Goal: Task Accomplishment & Management: Use online tool/utility

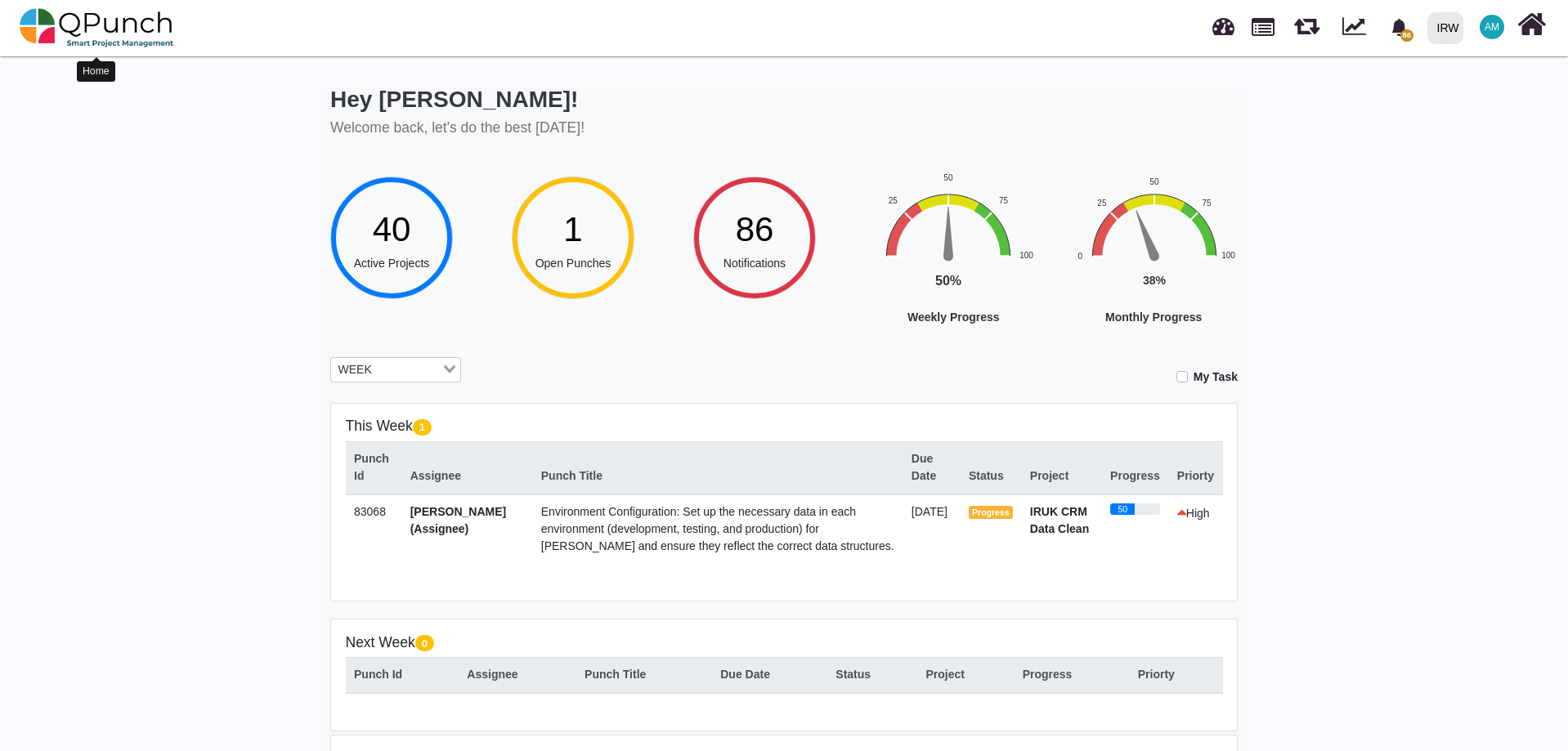
click at [90, 26] on img at bounding box center [97, 27] width 154 height 49
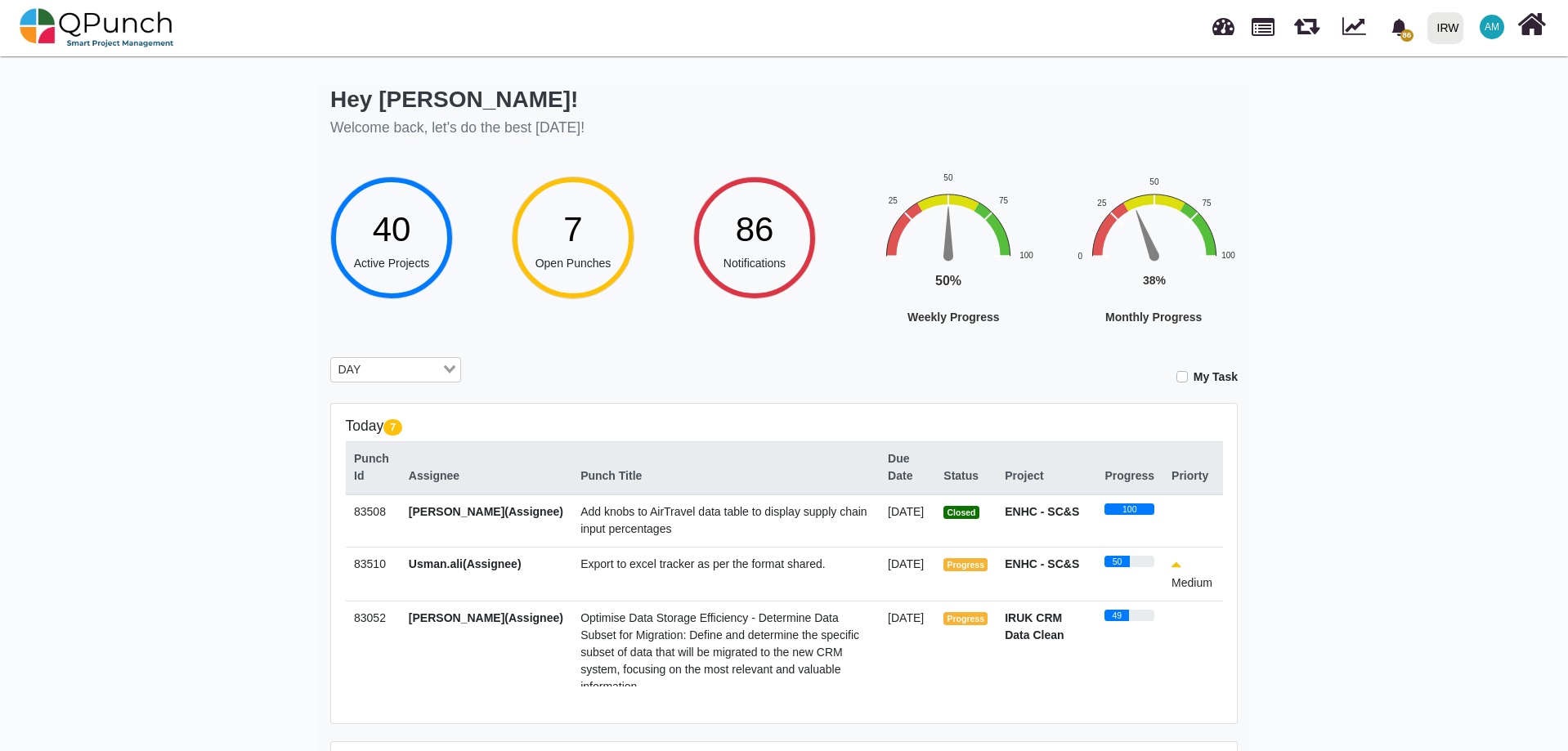
drag, startPoint x: 1185, startPoint y: 373, endPoint x: 1259, endPoint y: 381, distance: 74.4
click at [1194, 373] on label "My Task" at bounding box center [1215, 377] width 44 height 17
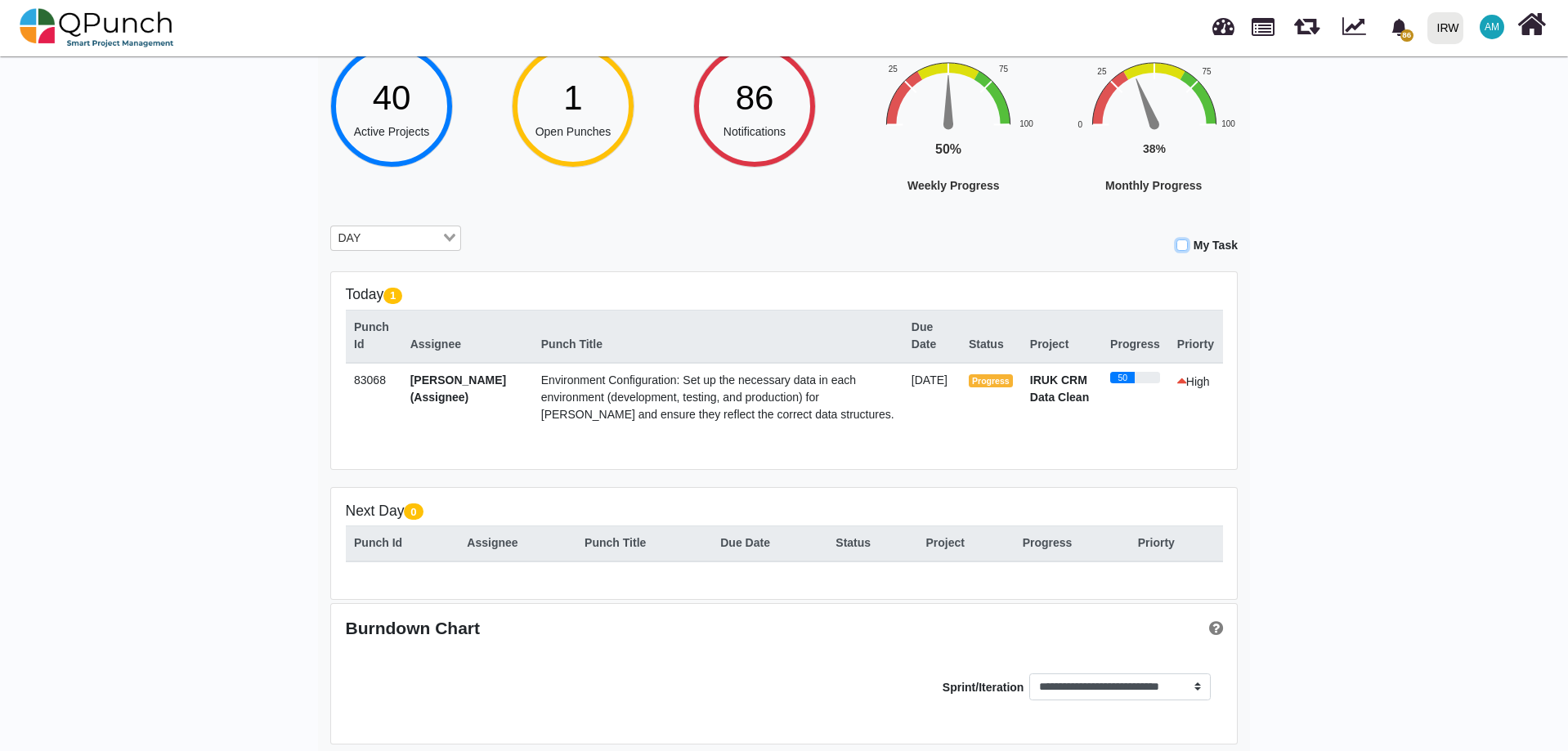
scroll to position [144, 0]
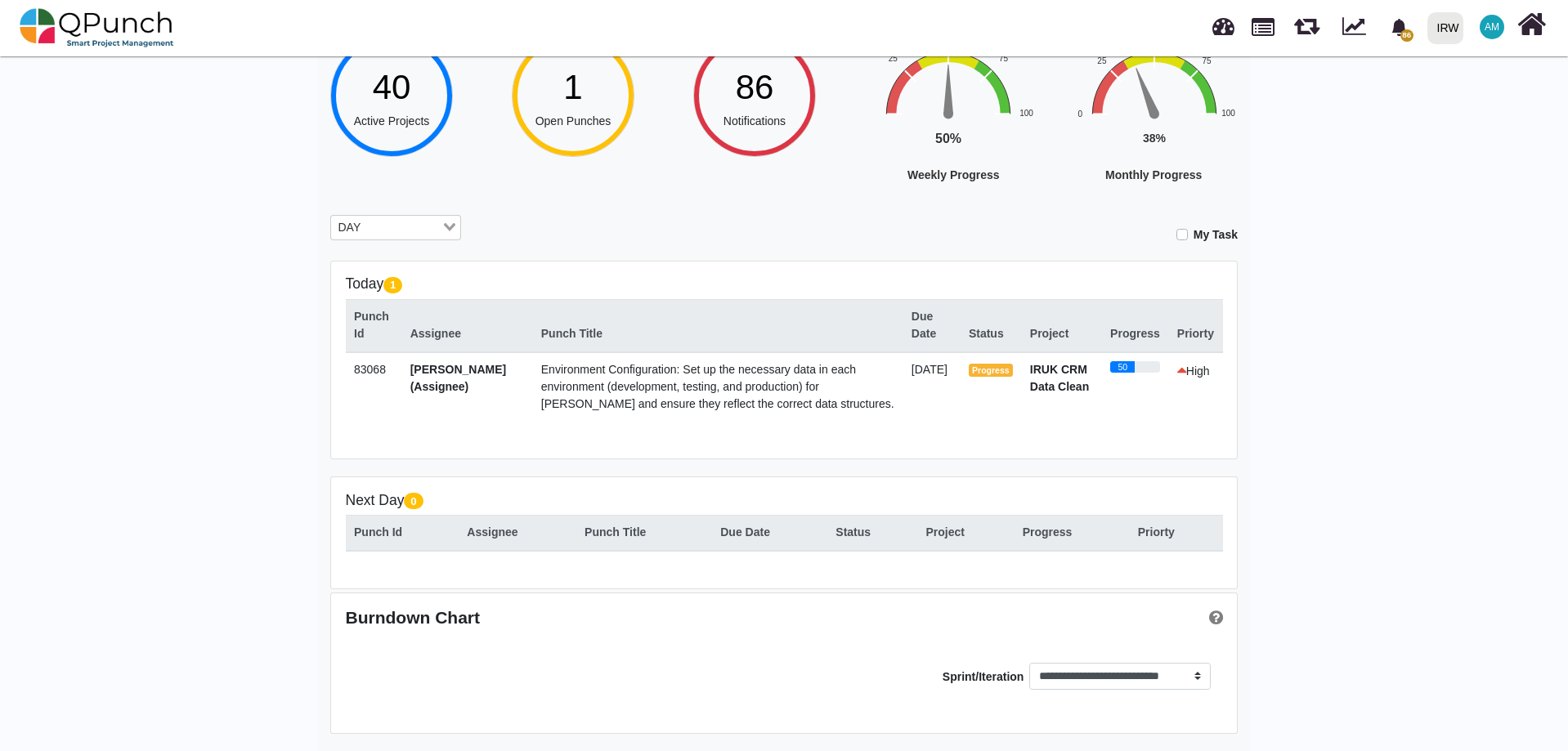
click at [657, 391] on span "Environment Configuration: Set up the necessary data in each environment (devel…" at bounding box center [718, 386] width 354 height 47
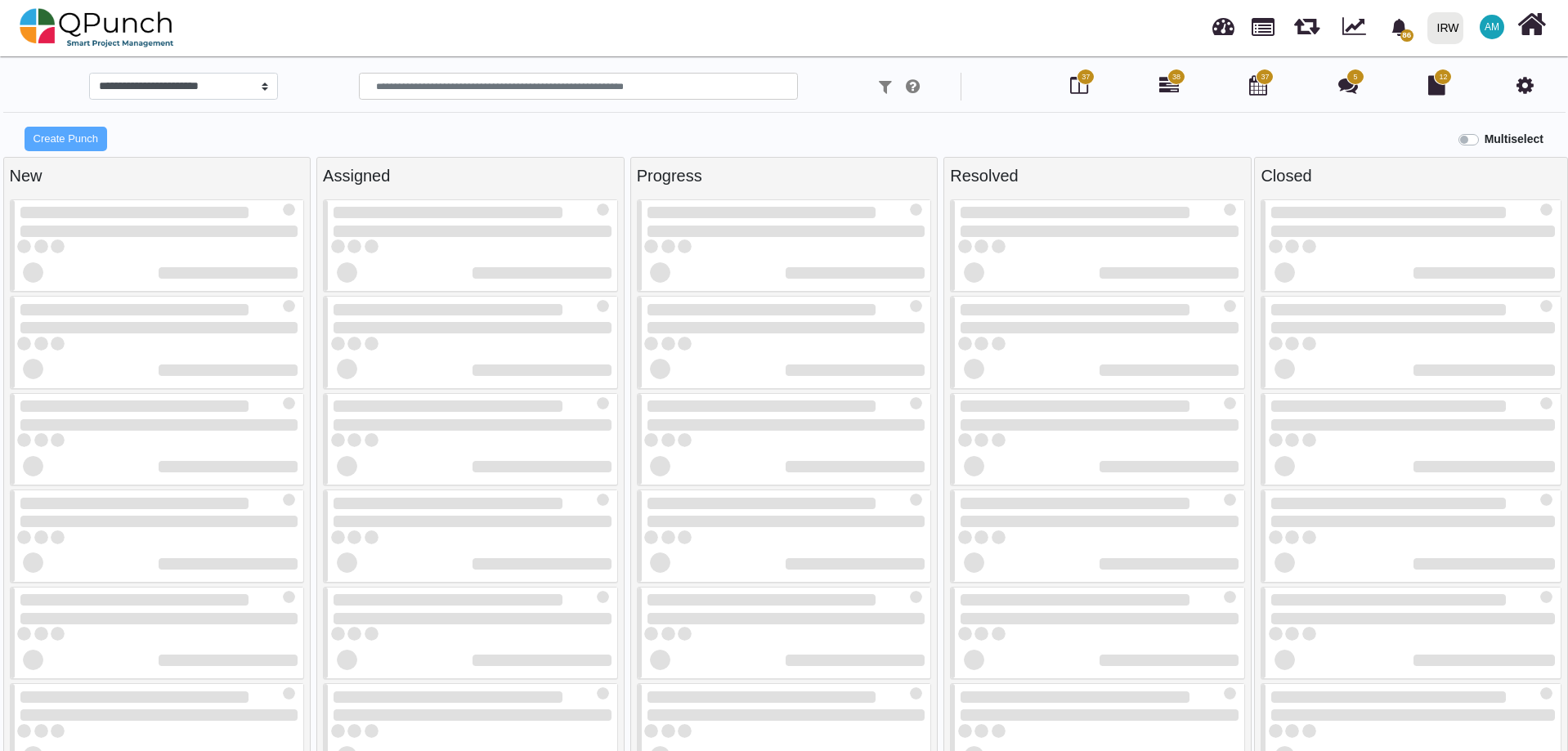
select select
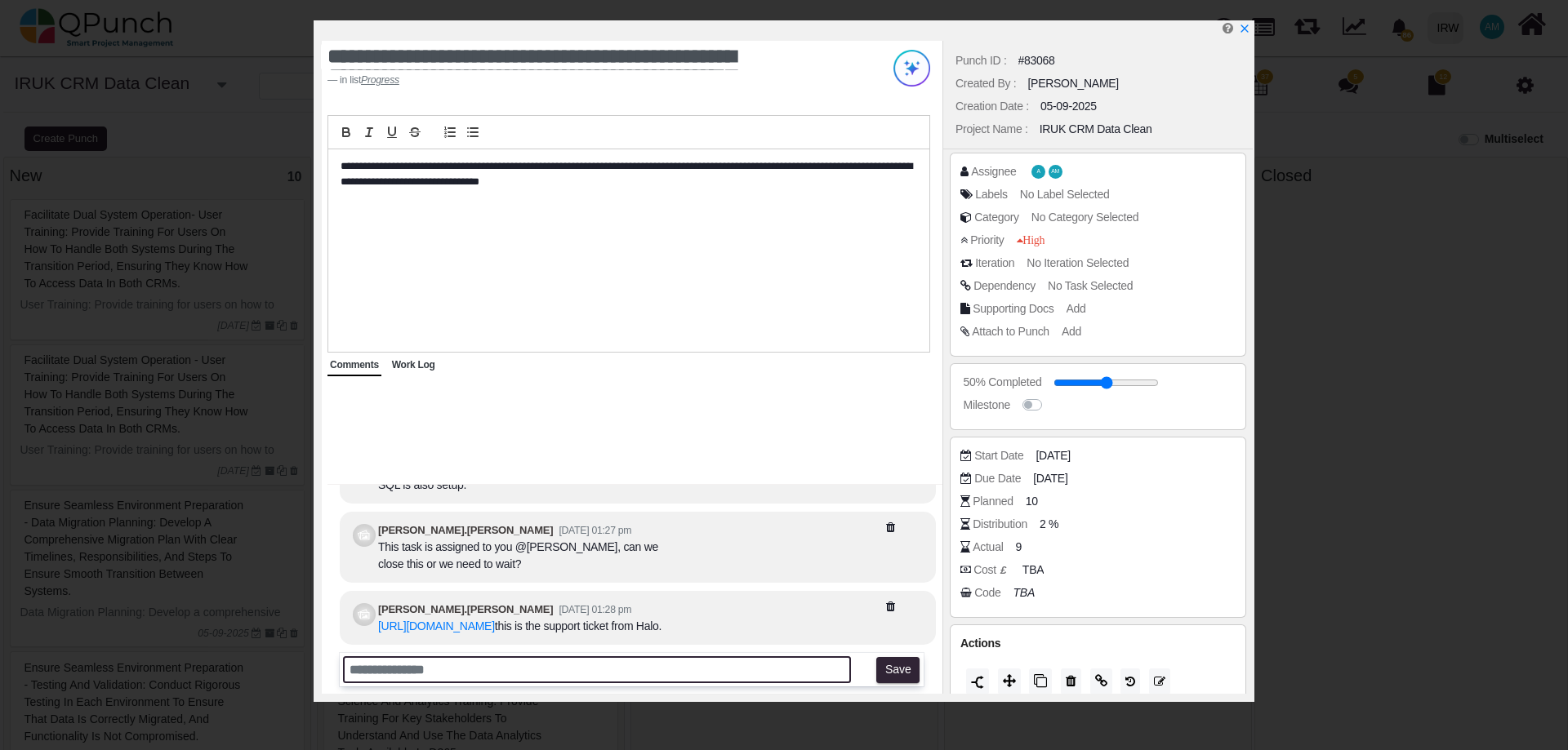
click at [566, 677] on input "text" at bounding box center [597, 670] width 508 height 27
click at [556, 665] on input "text" at bounding box center [597, 670] width 508 height 27
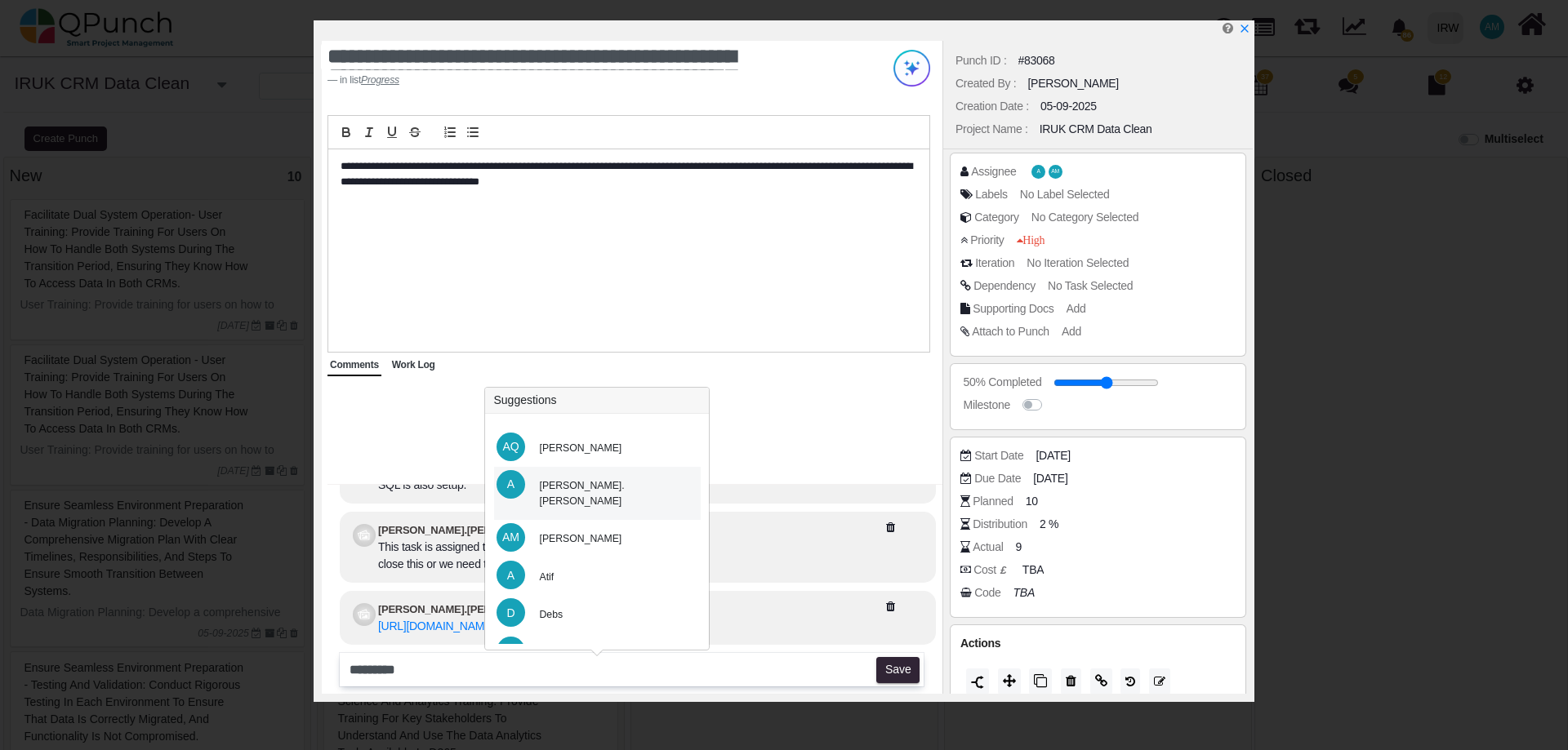
click at [629, 488] on div "A [PERSON_NAME].[PERSON_NAME]" at bounding box center [597, 494] width 206 height 53
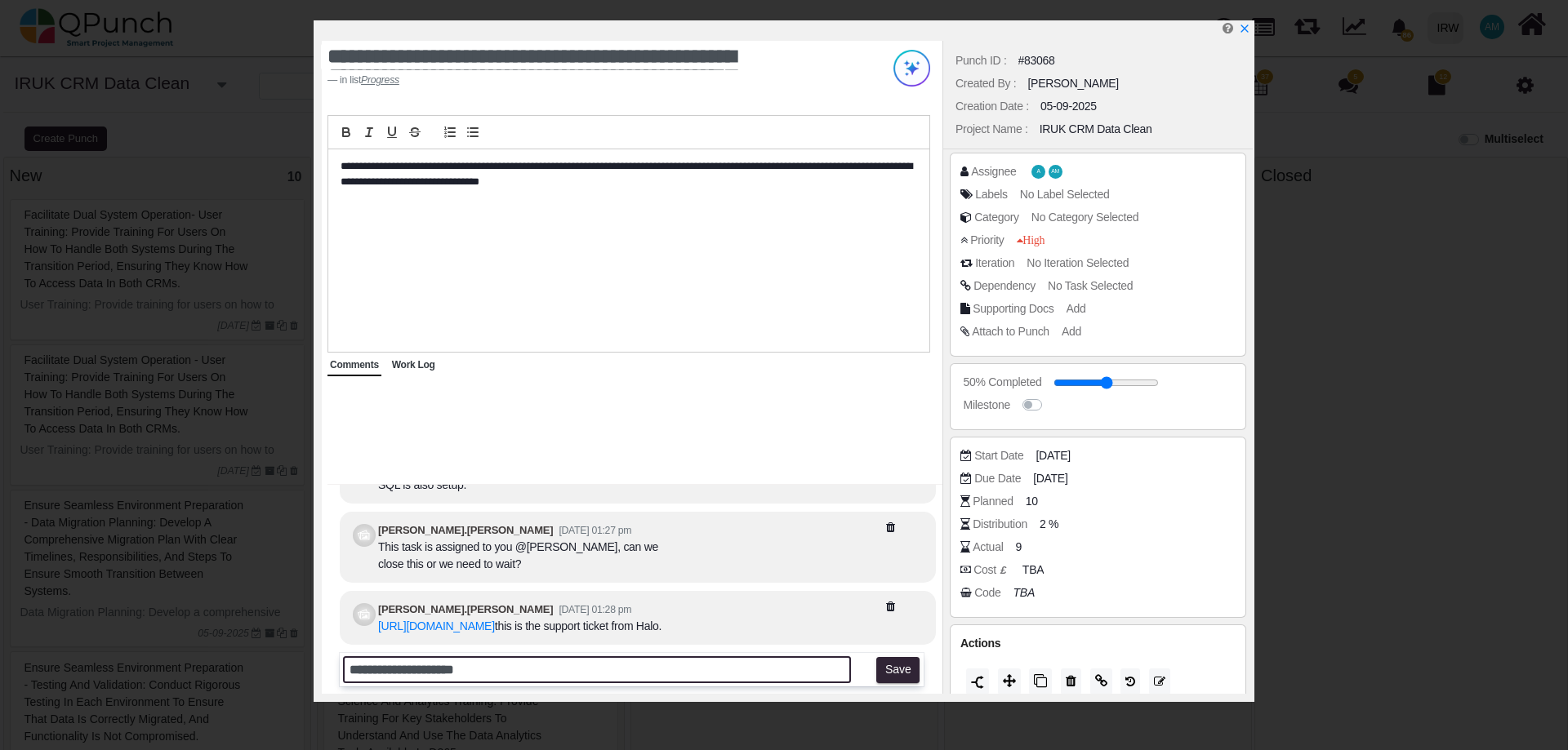
click at [575, 665] on input "**********" at bounding box center [597, 670] width 508 height 27
type input "**********"
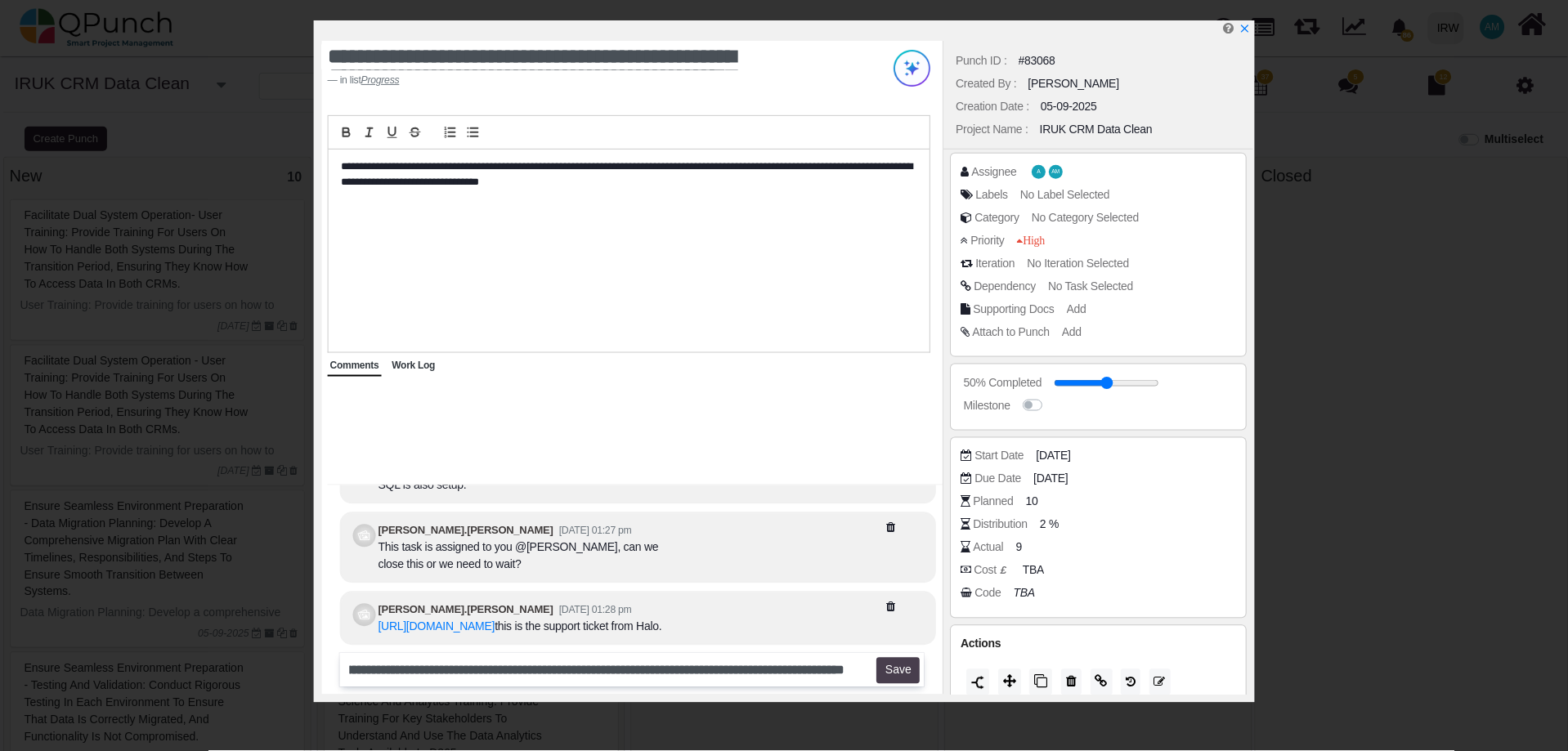
scroll to position [0, 0]
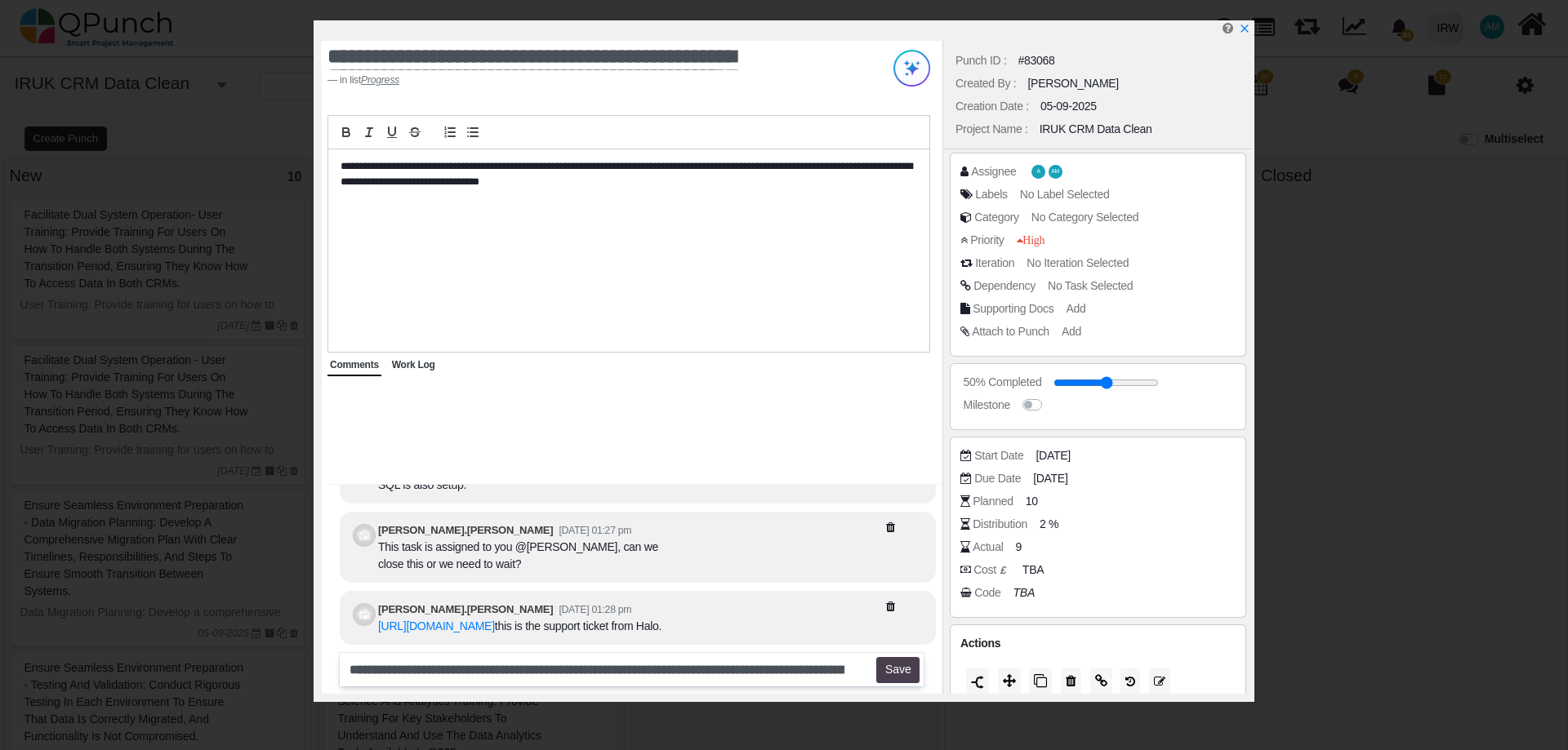
click at [898, 667] on button "Save" at bounding box center [898, 670] width 43 height 27
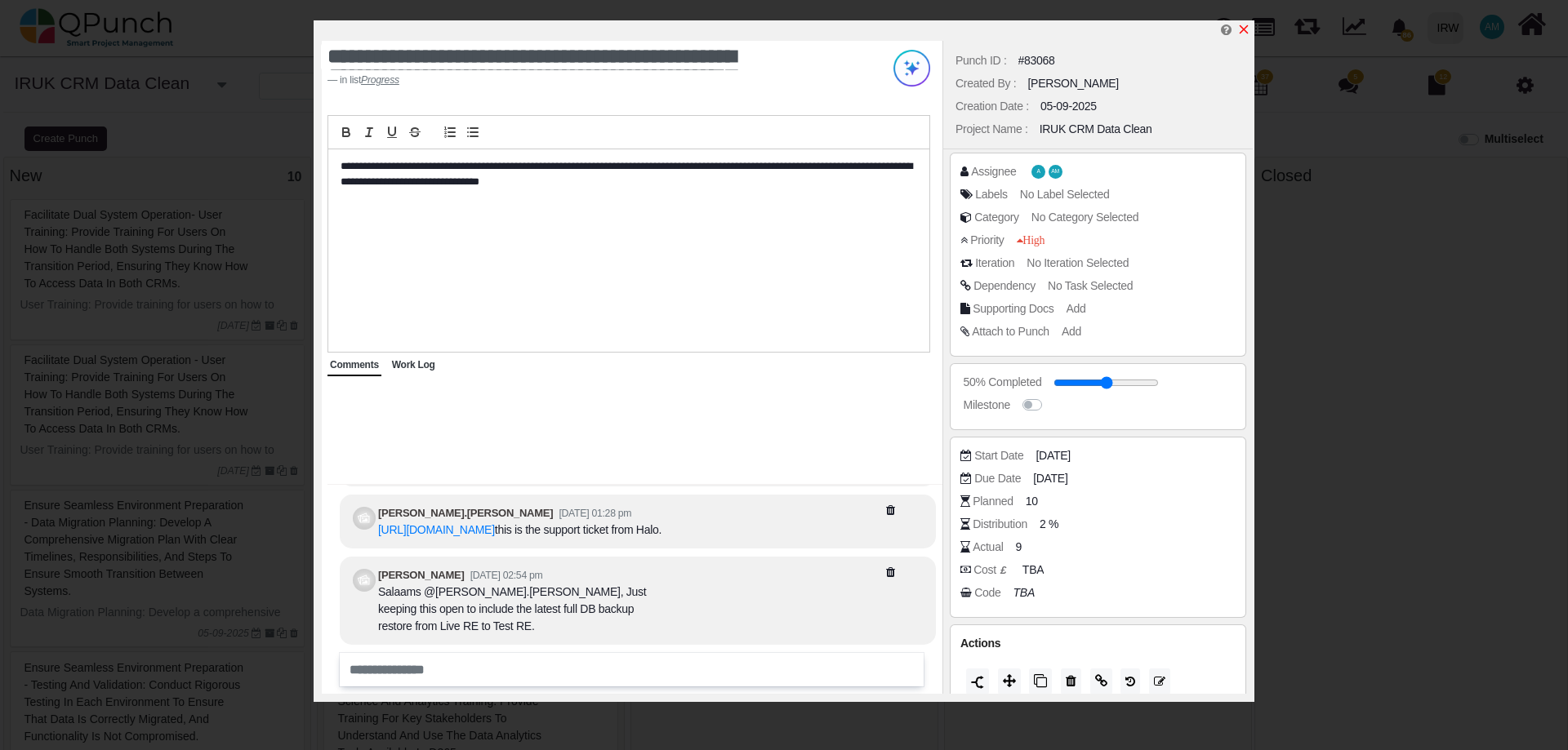
click at [1246, 30] on icon "x" at bounding box center [1244, 30] width 13 height 13
